Goal: Check status: Check status

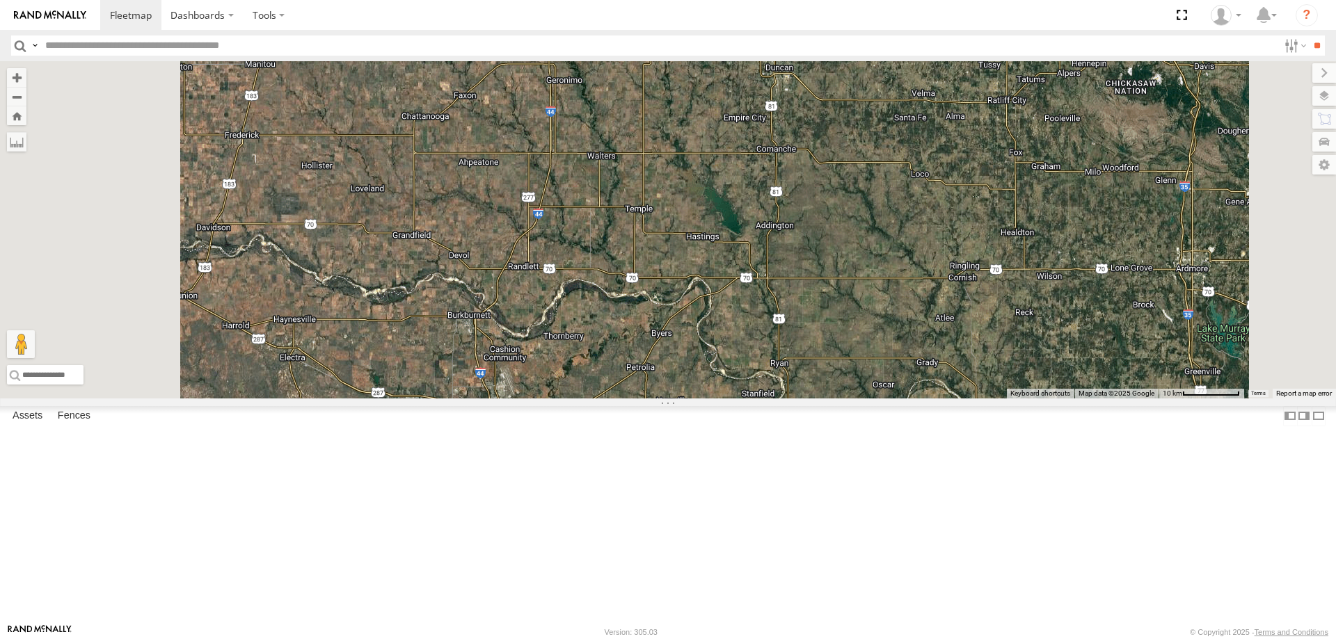
drag, startPoint x: 592, startPoint y: 185, endPoint x: 813, endPoint y: 229, distance: 225.5
click at [792, 220] on div "246 270 264 266 260" at bounding box center [668, 229] width 1336 height 337
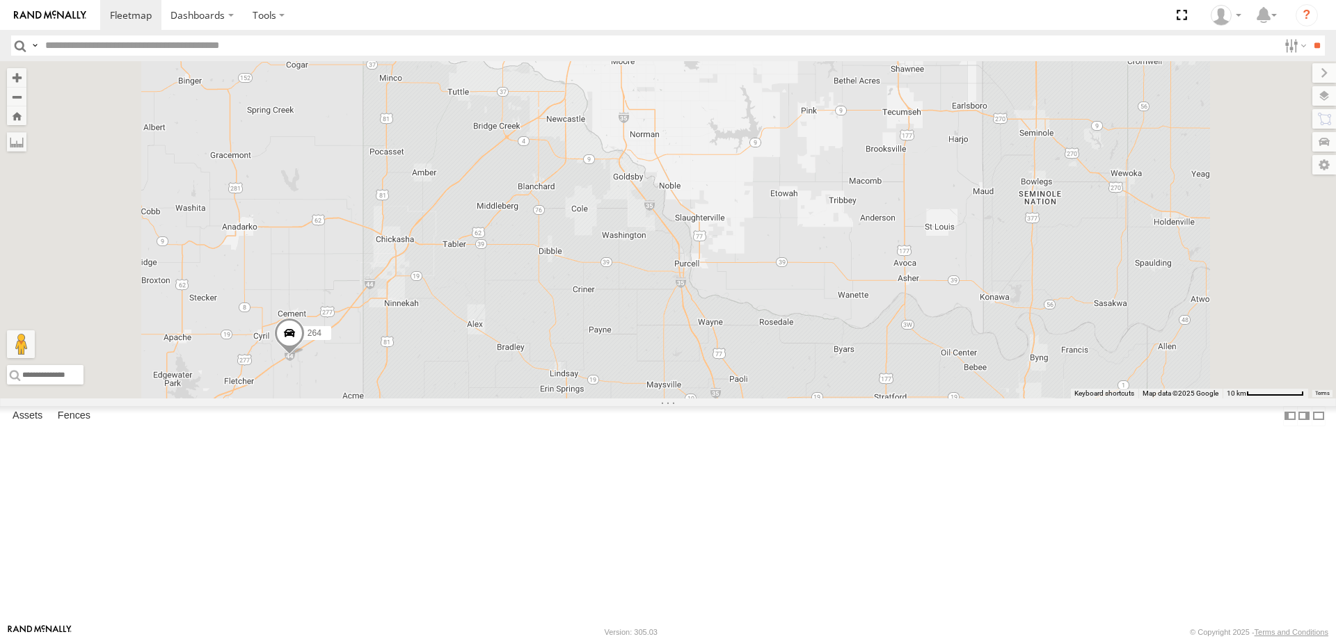
click at [305, 356] on span at bounding box center [289, 337] width 31 height 38
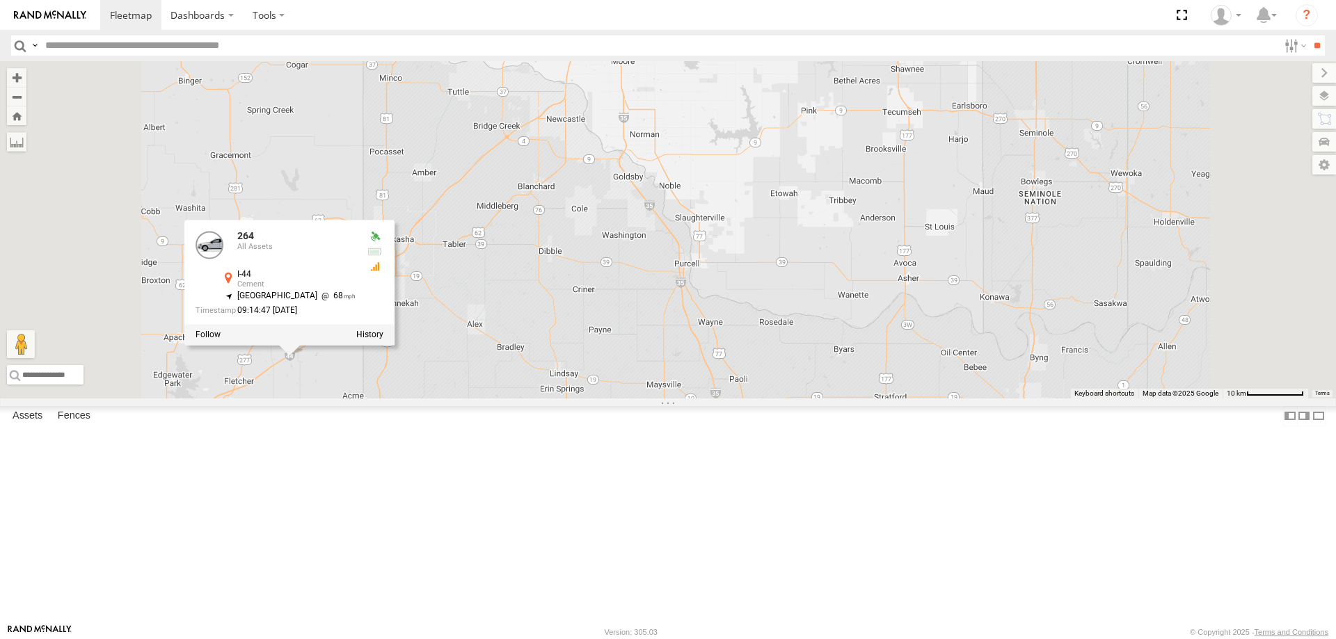
drag, startPoint x: 461, startPoint y: 513, endPoint x: 585, endPoint y: 458, distance: 136.1
click at [582, 399] on div "270 260 246 264 266 264 All Assets I-44 Cement 34.86445 , -98.14526 [GEOGRAPHIC…" at bounding box center [668, 229] width 1336 height 337
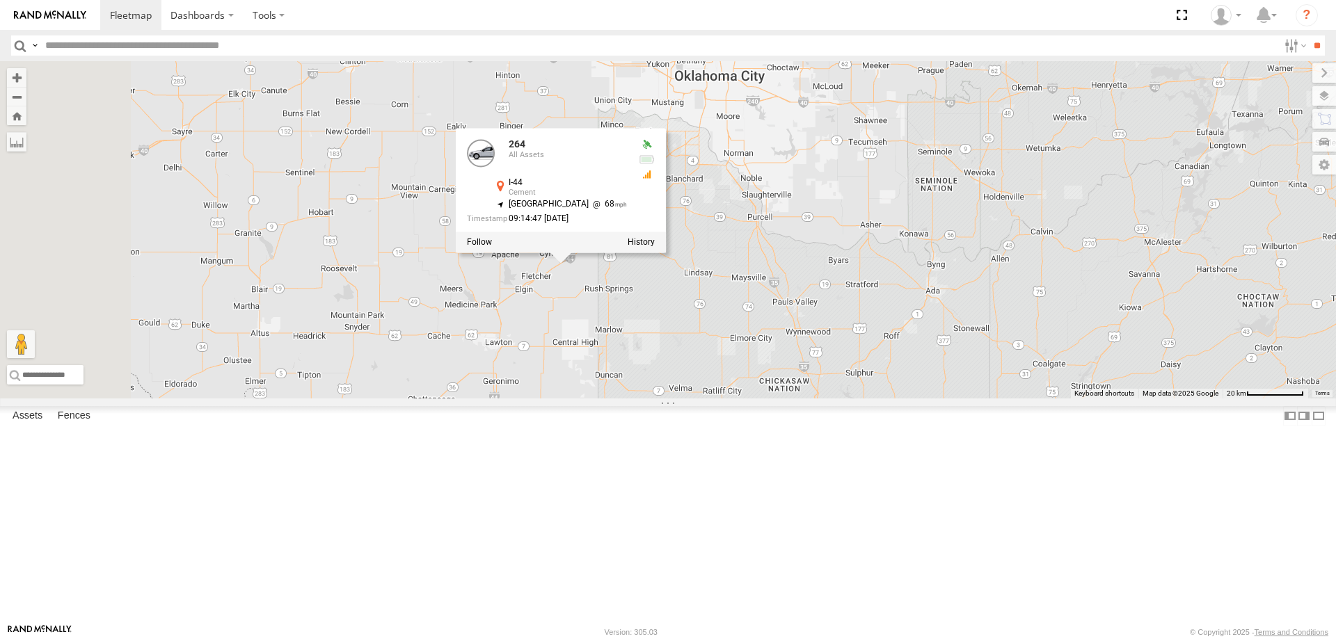
drag, startPoint x: 543, startPoint y: 510, endPoint x: 592, endPoint y: 483, distance: 56.4
click at [591, 399] on div "270 260 246 264 266 264 All Assets I-44 Cement 34.86445 , -98.14526 [GEOGRAPHIC…" at bounding box center [668, 229] width 1336 height 337
